Goal: Navigation & Orientation: Find specific page/section

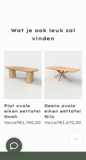
scroll to position [355, 0]
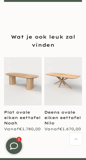
click at [31, 74] on link at bounding box center [23, 81] width 38 height 48
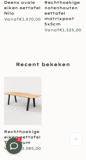
scroll to position [525, 0]
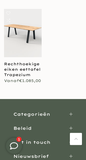
click at [55, 112] on div "Categorieën" at bounding box center [42, 115] width 59 height 6
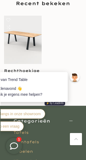
scroll to position [529, 0]
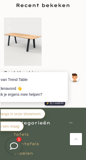
click at [75, 63] on div "Huib van Trend Table Goedenavond 👋 Kan ik je ergens mee helpen? ⚡️ by Leadinfo …" at bounding box center [34, 99] width 105 height 78
click at [68, 111] on div "Kom langs in onze showroom Ik heb een vraag" at bounding box center [29, 120] width 84 height 25
click at [71, 116] on div "Huib van Trend Table Goedenavond 👋 Kan ik je ergens mee helpen? ⚡️ by Leadinfo …" at bounding box center [34, 102] width 94 height 60
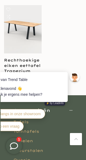
click at [70, 117] on div "Kom langs in onze showroom Ik heb een vraag" at bounding box center [29, 120] width 84 height 25
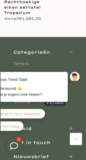
scroll to position [587, 0]
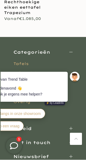
click at [30, 51] on body "Huib van Trend Table Goedenavond 👋 Kan ik je ergens mee helpen? ⚡️ by Leadinfo …" at bounding box center [44, 92] width 86 height 92
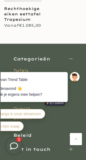
click at [31, 57] on body "Huib van Trend Table Goedenavond 👋 Kan ik je ergens mee helpen? ⚡️ by Leadinfo …" at bounding box center [44, 92] width 86 height 92
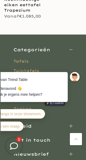
scroll to position [587, 0]
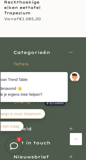
click at [35, 50] on body "Huib van Trend Table Goedenavond 👋 Kan ik je ergens mee helpen? ⚡️ by Leadinfo …" at bounding box center [44, 92] width 86 height 92
click at [39, 71] on link "Tuintafels" at bounding box center [26, 73] width 26 height 5
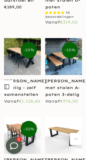
scroll to position [1181, 0]
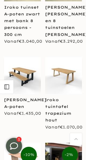
scroll to position [1671, 0]
